Goal: Task Accomplishment & Management: Manage account settings

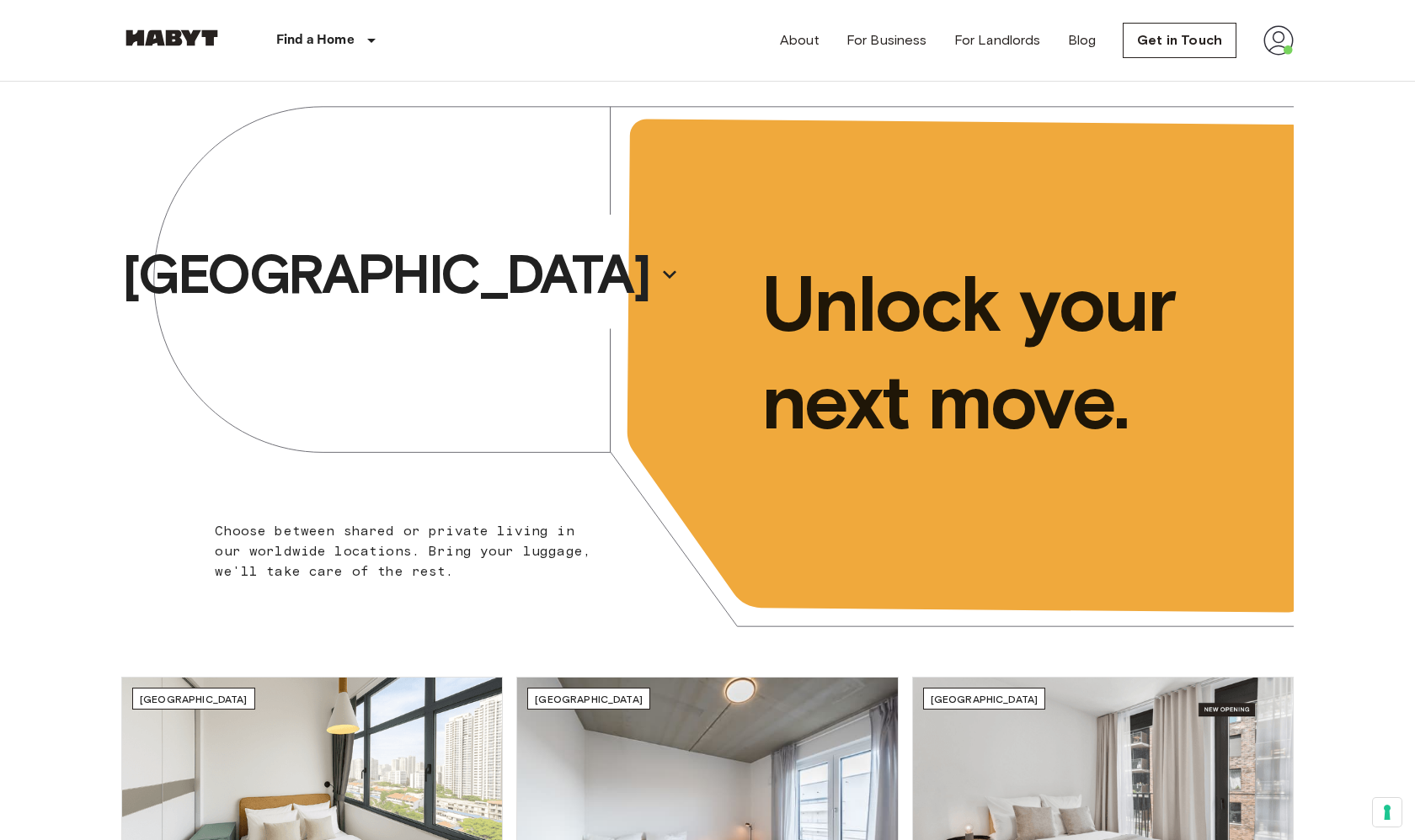
click at [1279, 45] on img at bounding box center [1279, 40] width 31 height 31
click at [1261, 77] on li "Profile" at bounding box center [1317, 71] width 168 height 31
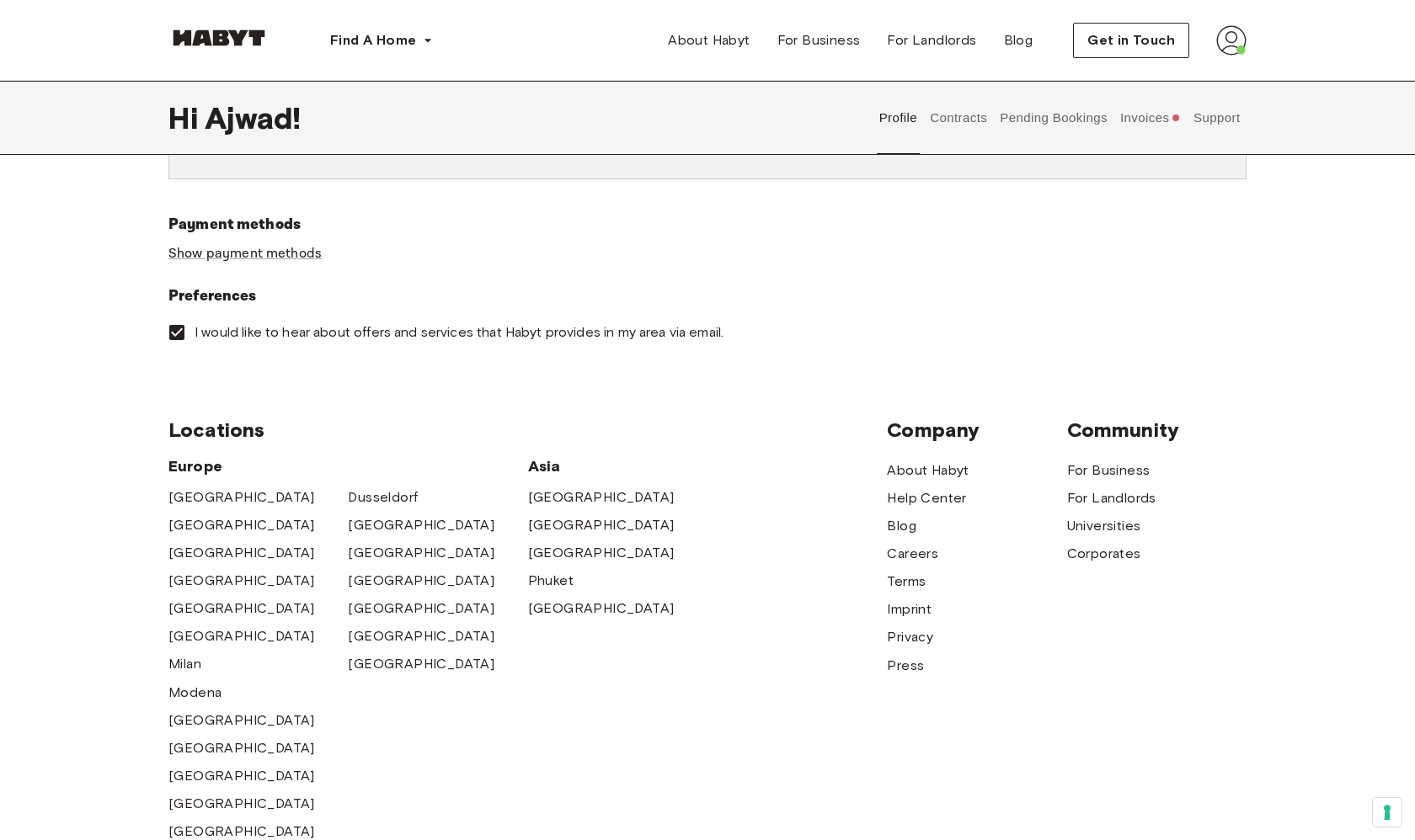
scroll to position [252, 0]
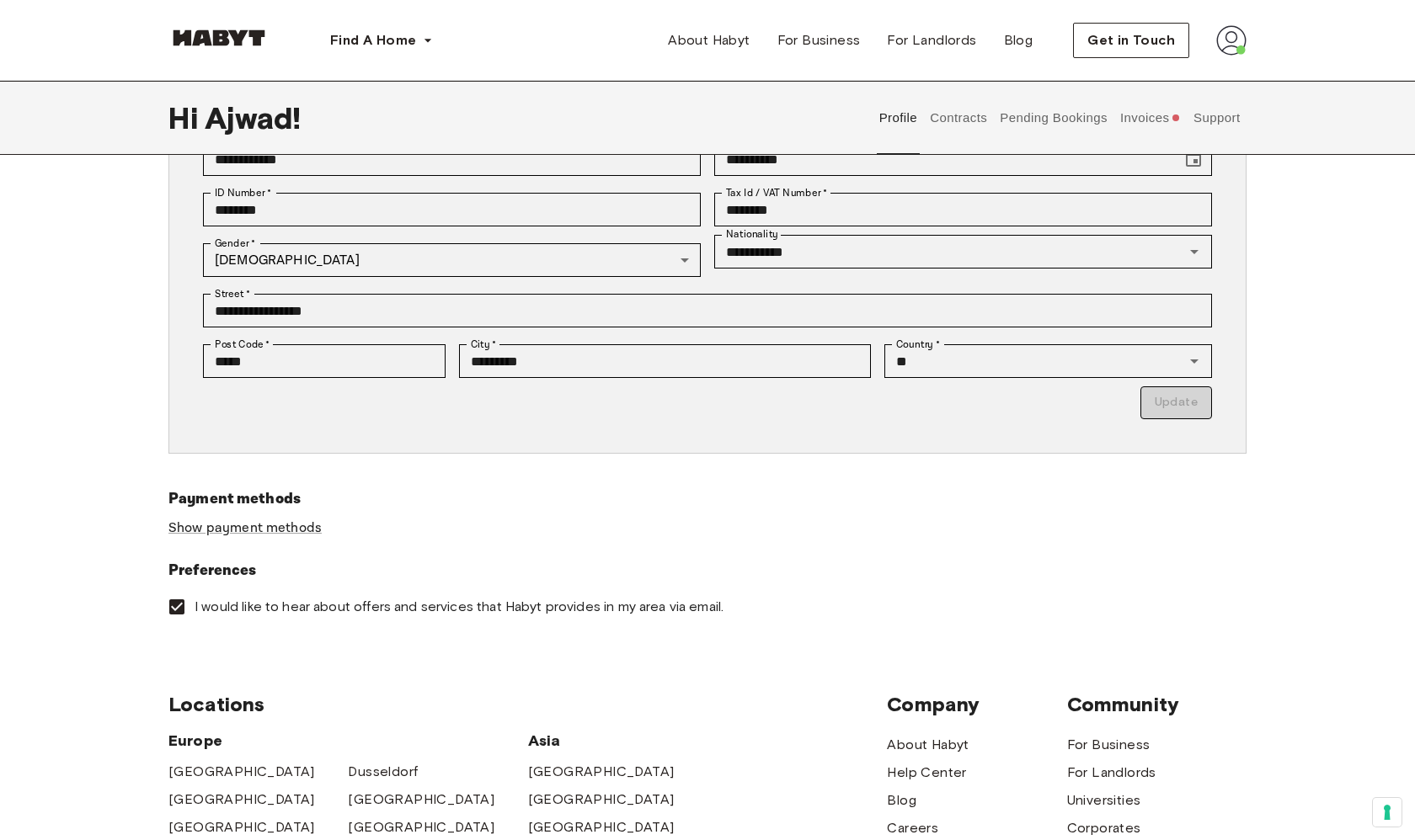
click at [976, 120] on button "Contracts" at bounding box center [959, 118] width 61 height 75
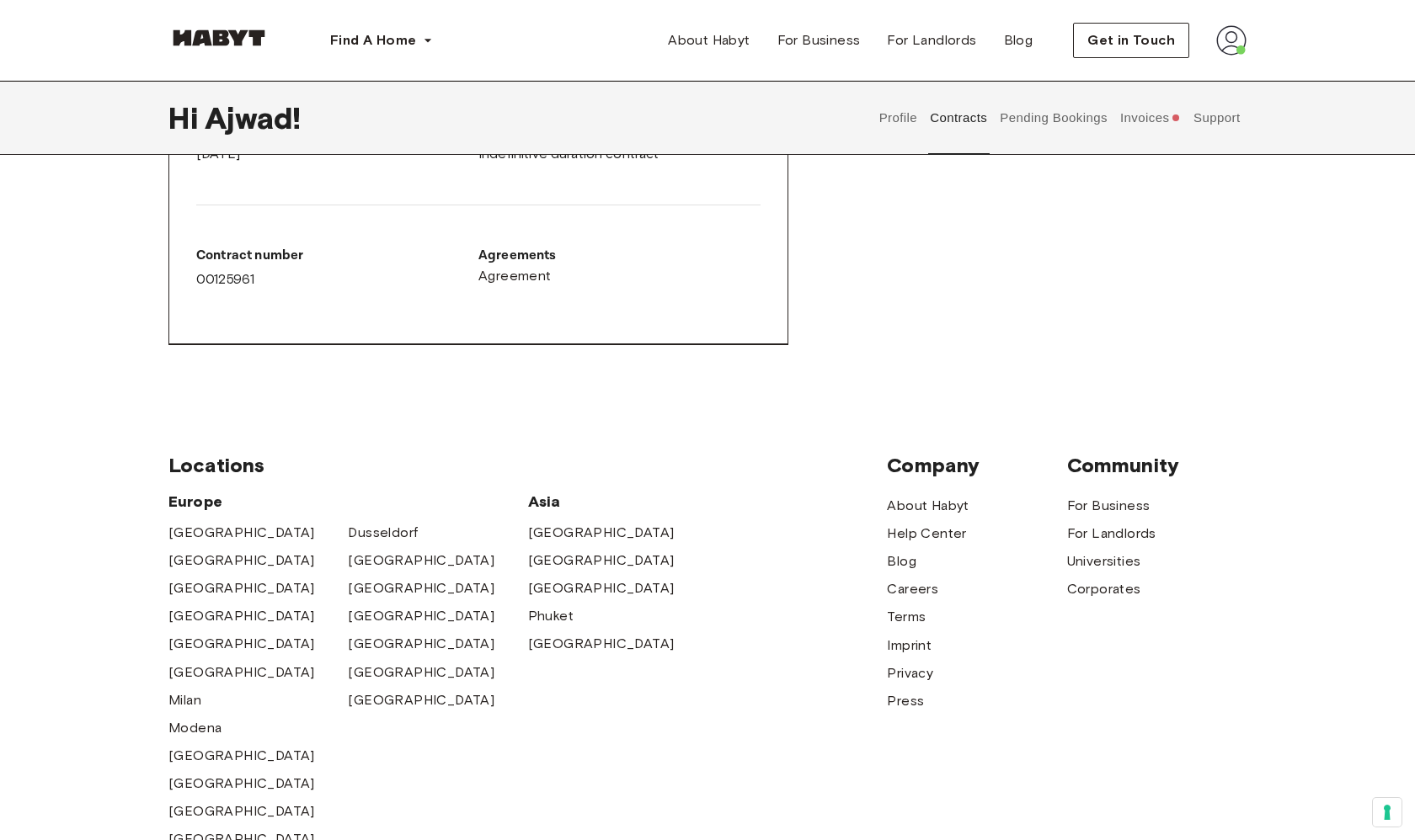
scroll to position [570, 0]
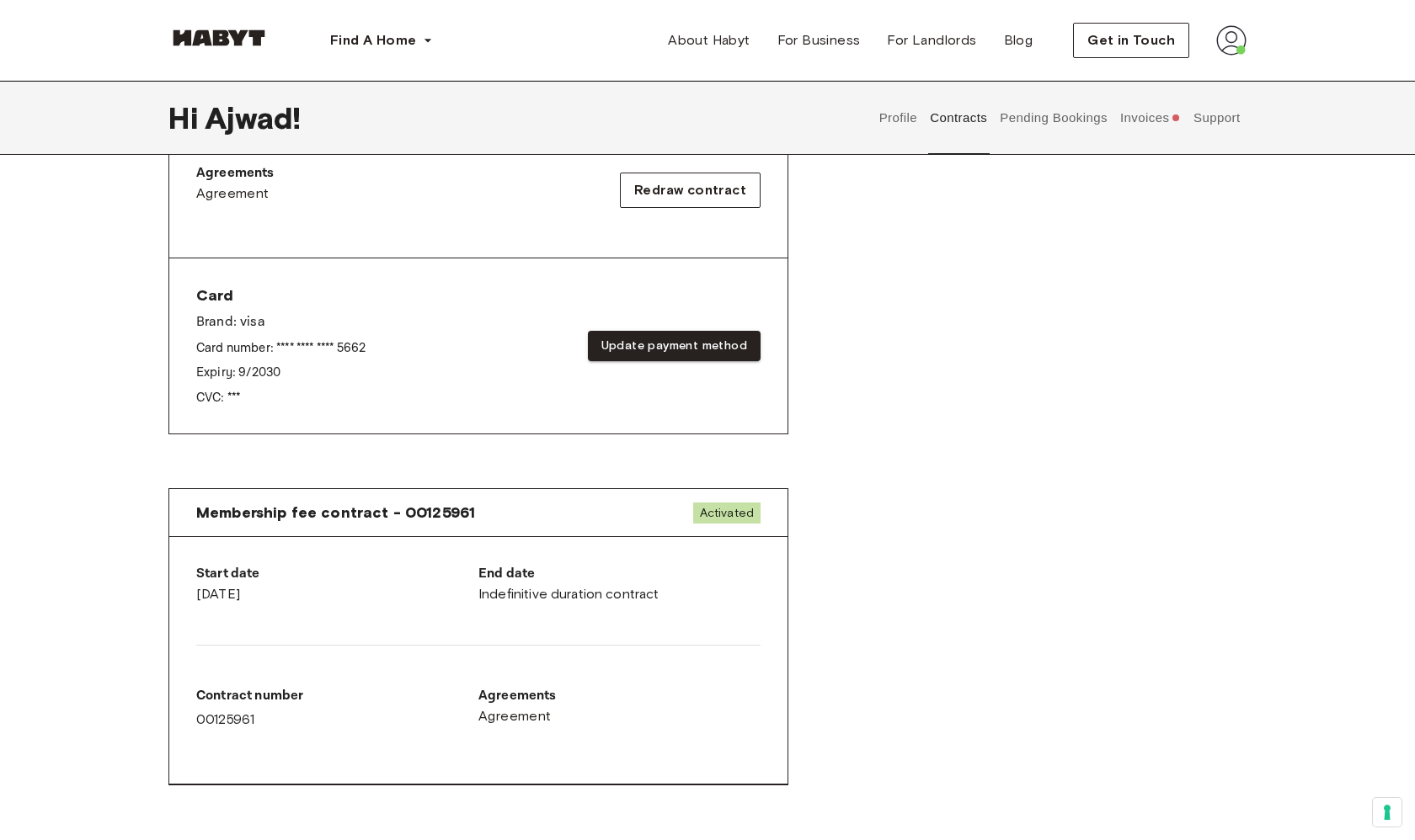
click at [1078, 131] on button "Pending Bookings" at bounding box center [1054, 118] width 112 height 75
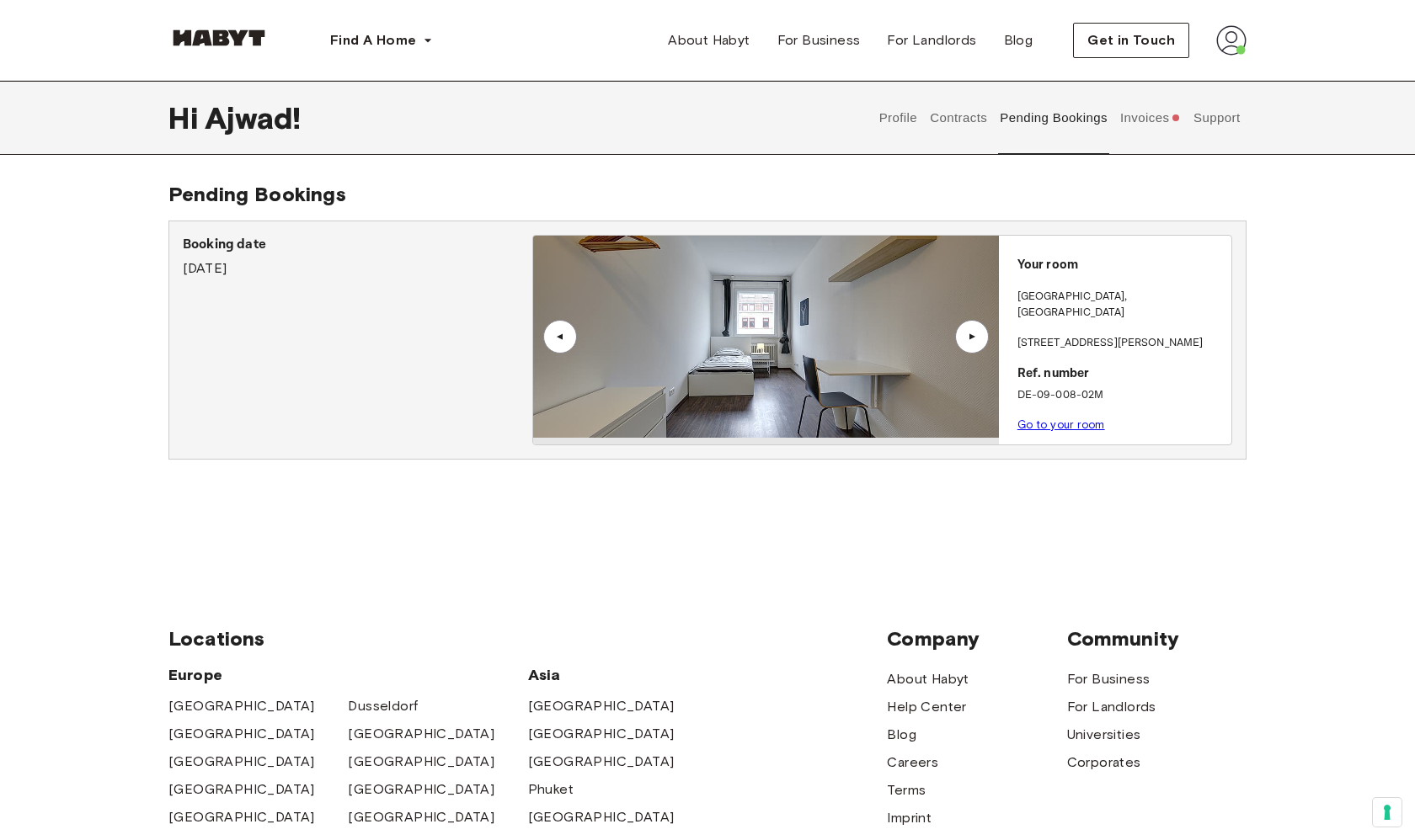
click at [1152, 118] on button "Invoices" at bounding box center [1150, 118] width 65 height 75
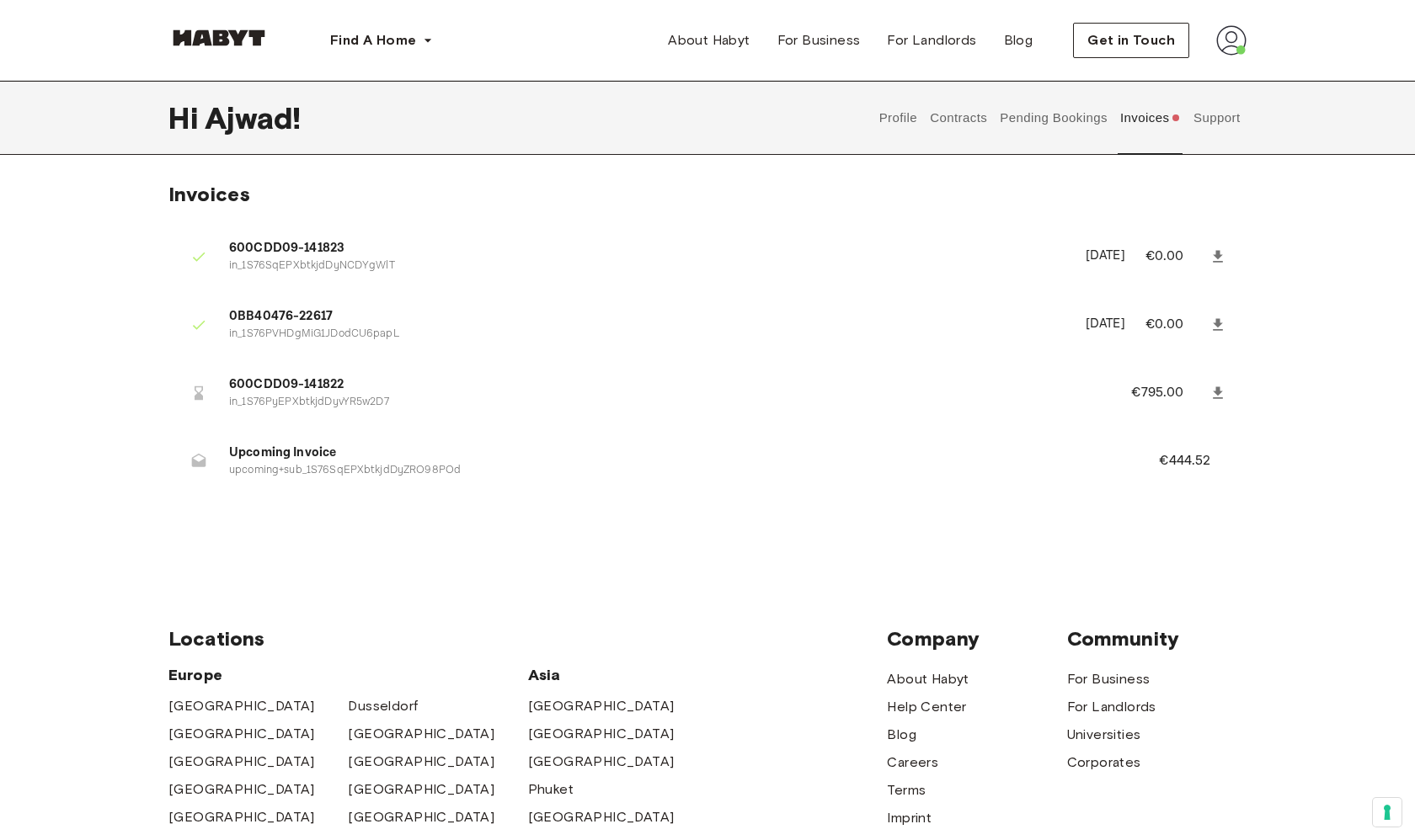
click at [1213, 118] on button "Support" at bounding box center [1217, 118] width 52 height 75
